Goal: Navigation & Orientation: Find specific page/section

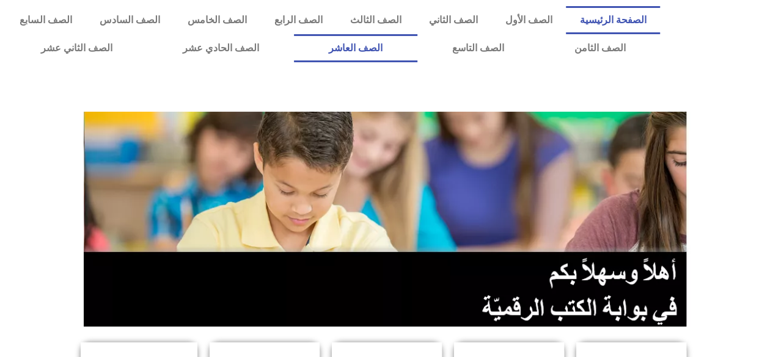
click at [417, 61] on link "الصف العاشر" at bounding box center [355, 48] width 123 height 28
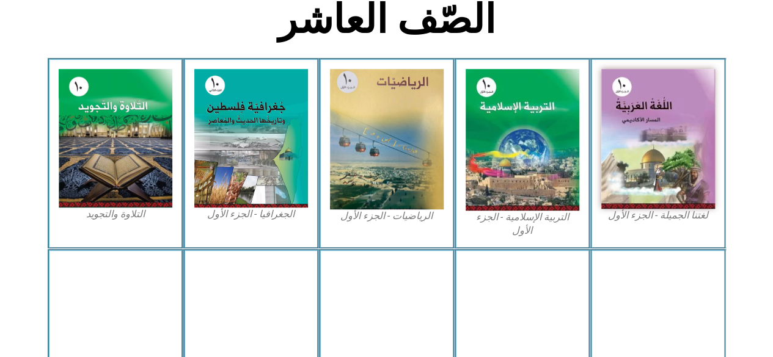
scroll to position [351, 0]
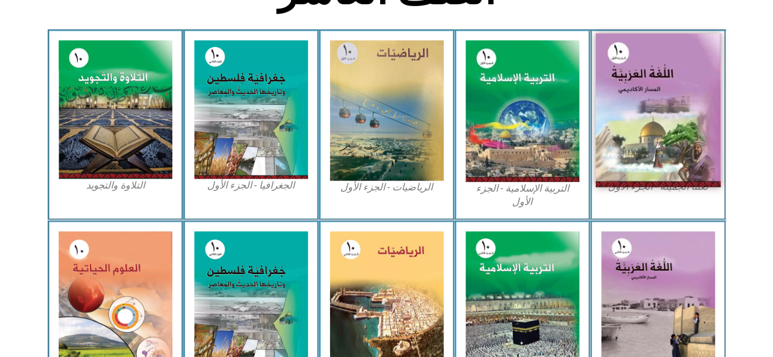
click at [660, 133] on img at bounding box center [657, 111] width 125 height 154
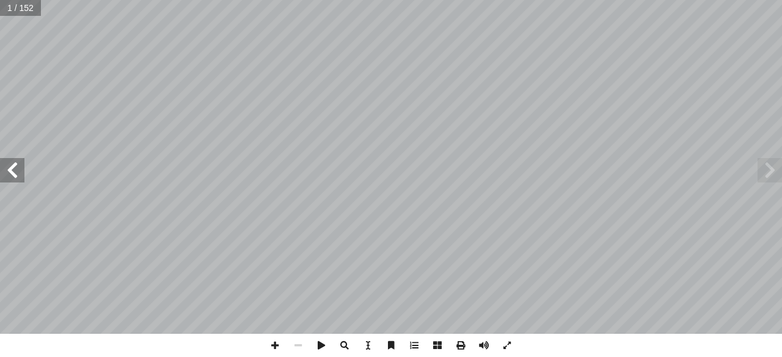
click at [14, 174] on span at bounding box center [12, 170] width 24 height 24
click at [7, 172] on span at bounding box center [12, 170] width 24 height 24
click at [12, 172] on span at bounding box center [12, 170] width 24 height 24
click at [13, 177] on span at bounding box center [12, 170] width 24 height 24
